Goal: Task Accomplishment & Management: Use online tool/utility

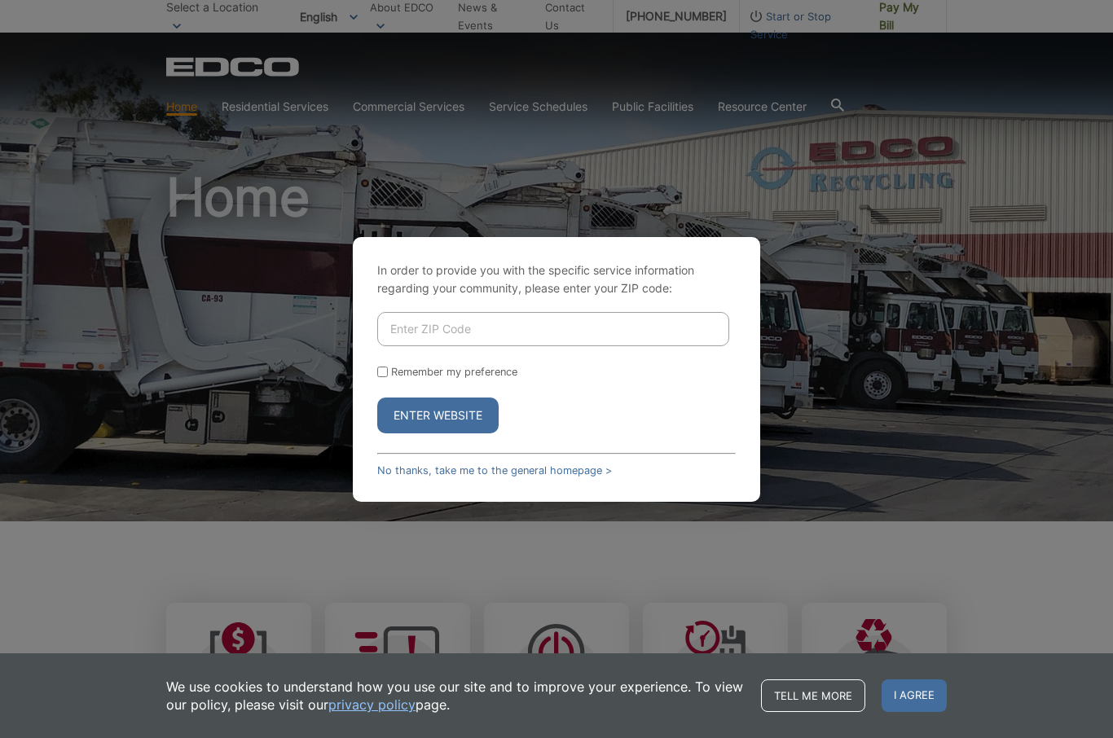
click at [527, 346] on input "Enter ZIP Code" at bounding box center [553, 329] width 352 height 34
type input "92127"
click at [417, 433] on button "Enter Website" at bounding box center [437, 416] width 121 height 36
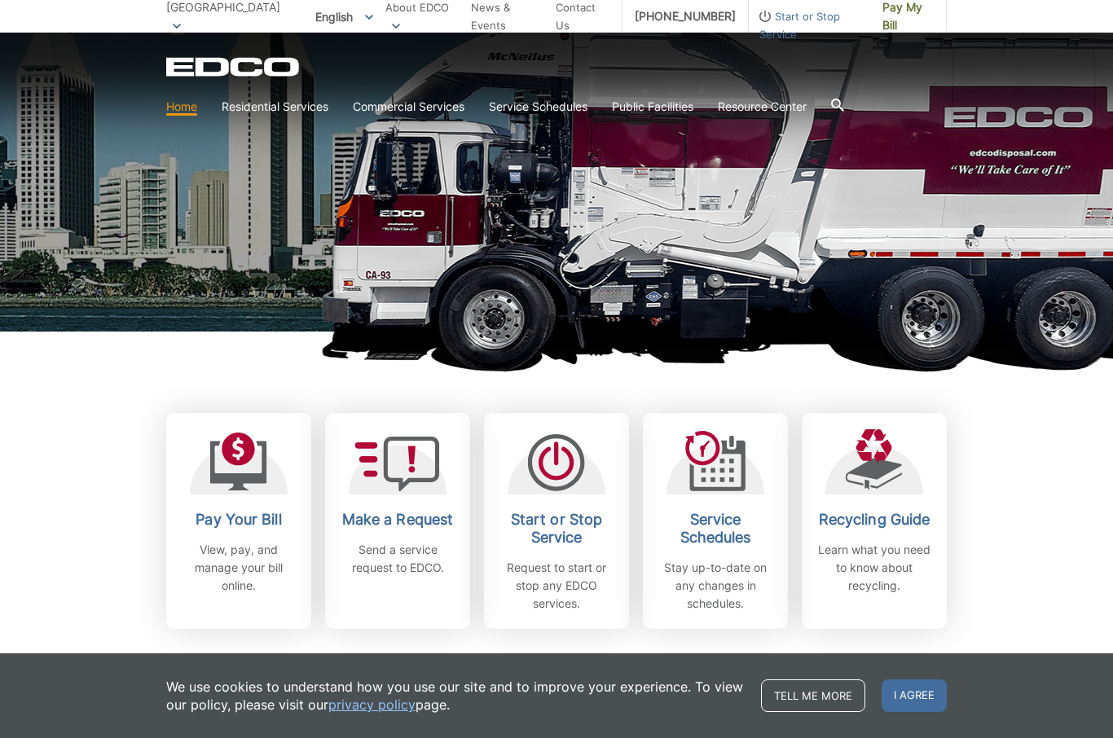
scroll to position [193, 0]
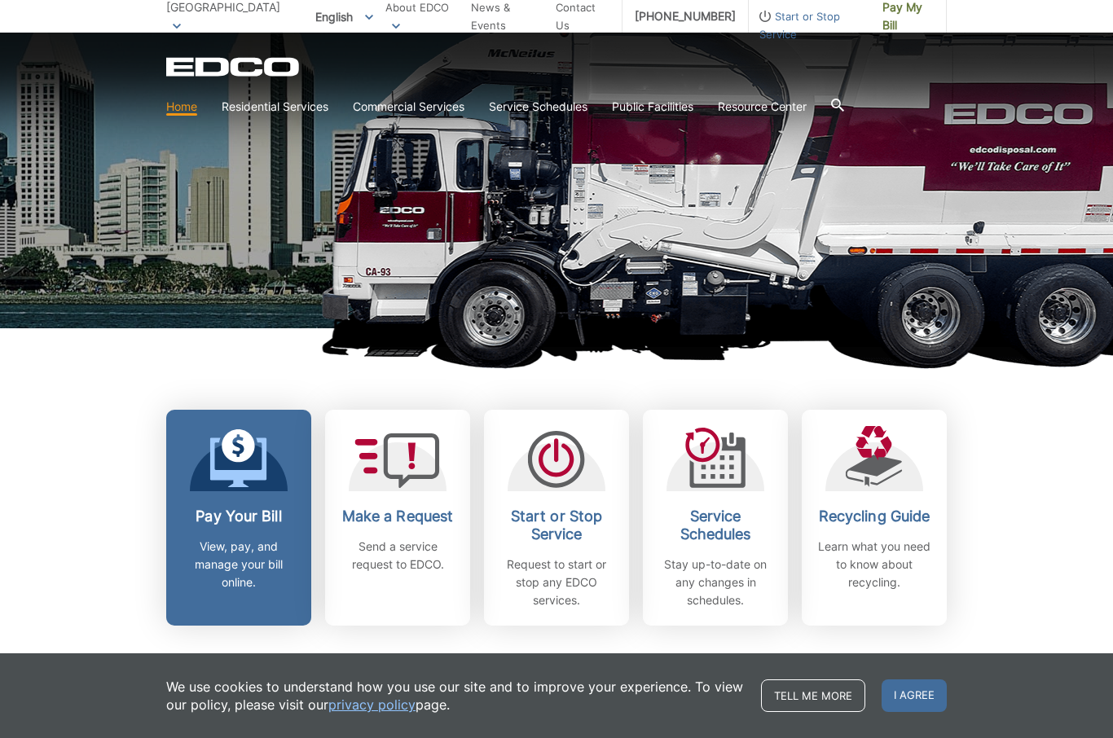
click at [267, 485] on icon at bounding box center [238, 458] width 57 height 59
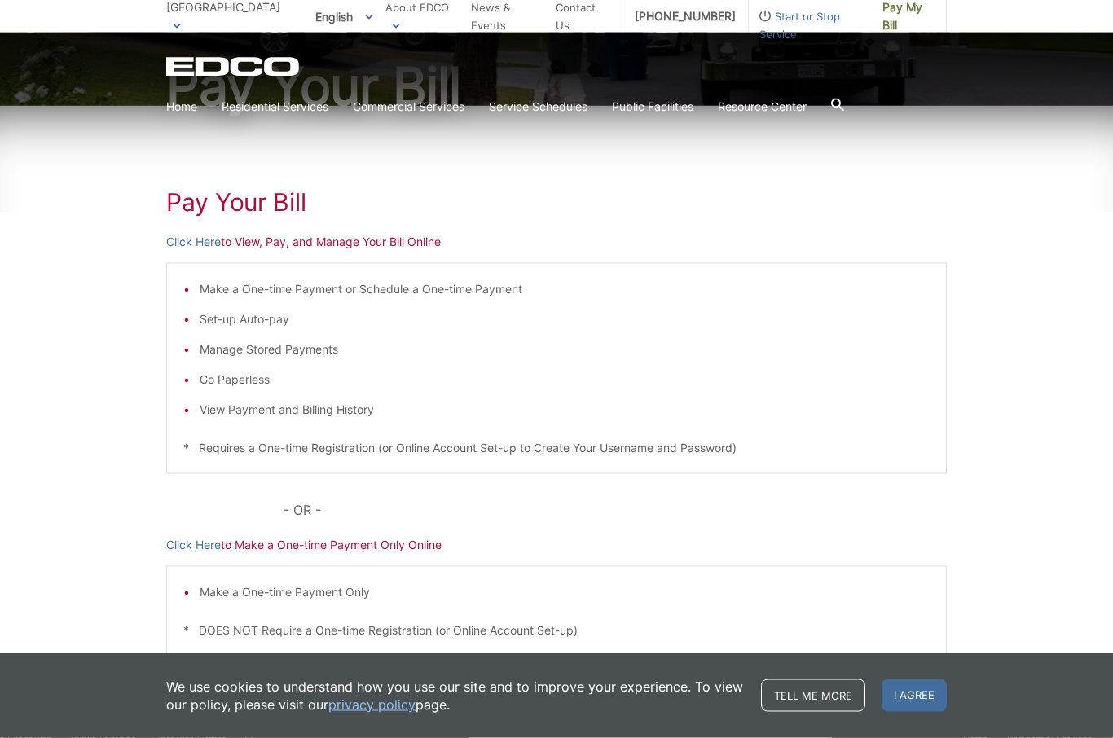
scroll to position [231, 0]
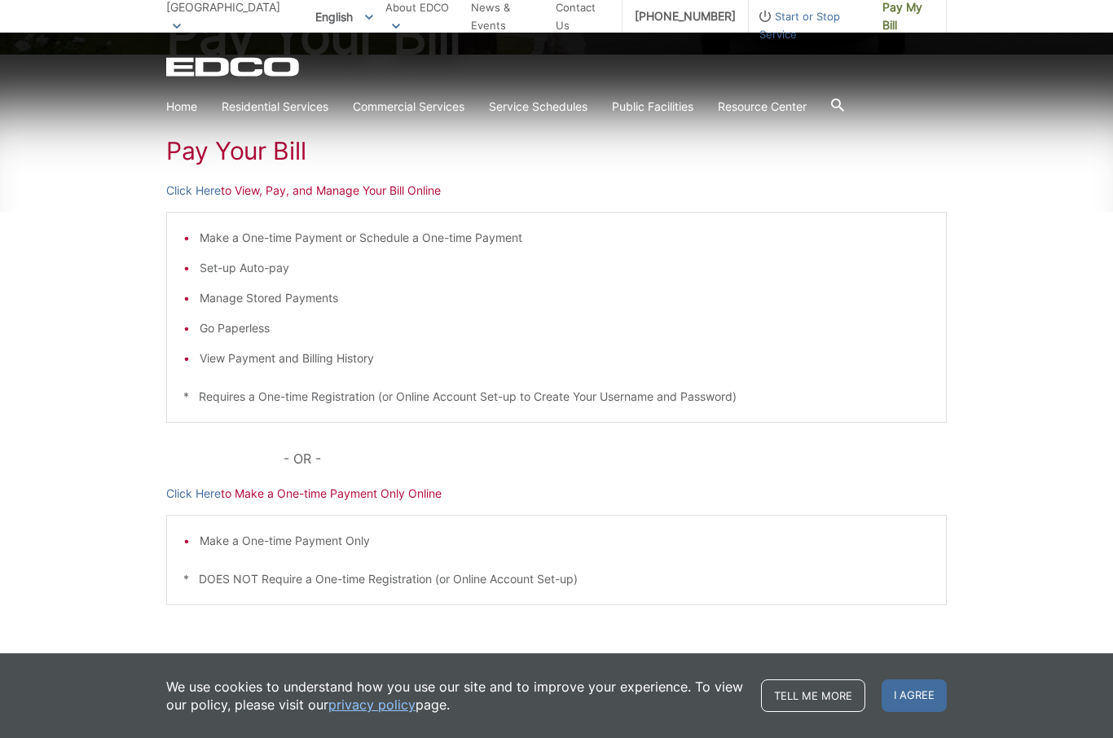
click at [422, 196] on p "Click Here to View, Pay, and Manage Your Bill Online" at bounding box center [556, 191] width 780 height 18
click at [389, 193] on p "Click Here to View, Pay, and Manage Your Bill Online" at bounding box center [556, 191] width 780 height 18
click at [276, 191] on p "Click Here to View, Pay, and Manage Your Bill Online" at bounding box center [556, 191] width 780 height 18
click at [189, 196] on link "Click Here" at bounding box center [193, 191] width 55 height 18
